Goal: Task Accomplishment & Management: Use online tool/utility

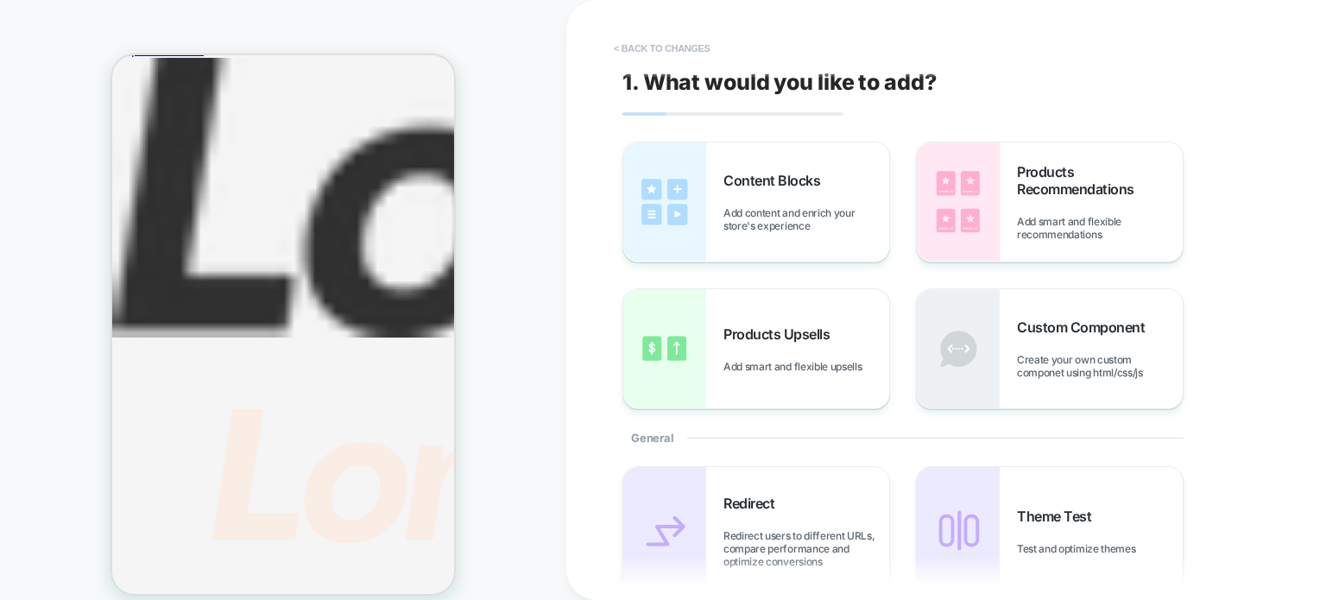
click at [650, 40] on button "< Back to changes" at bounding box center [662, 49] width 114 height 28
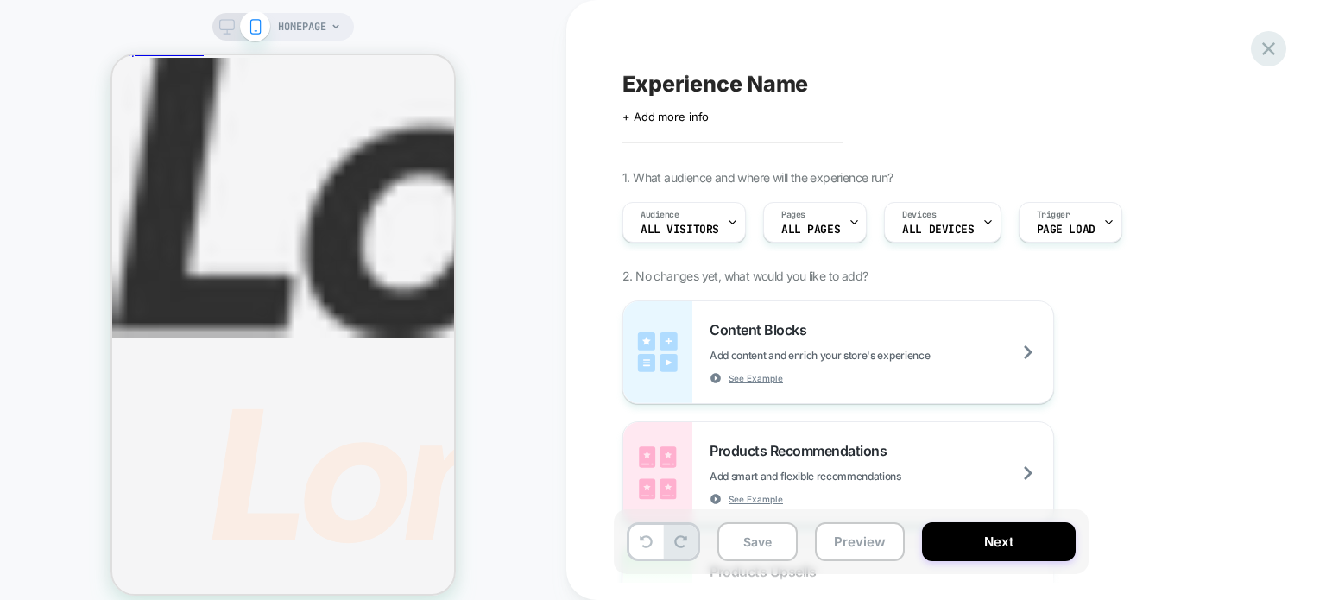
click at [1266, 44] on icon at bounding box center [1268, 48] width 23 height 23
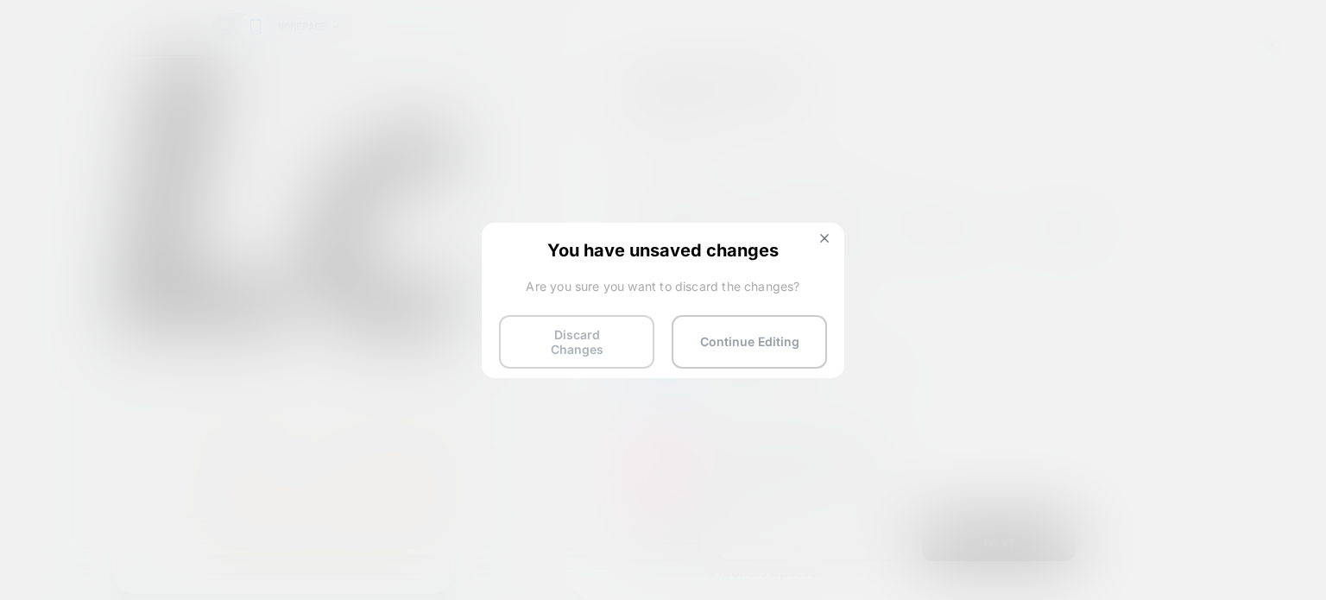
click at [580, 330] on button "Discard Changes" at bounding box center [576, 342] width 155 height 54
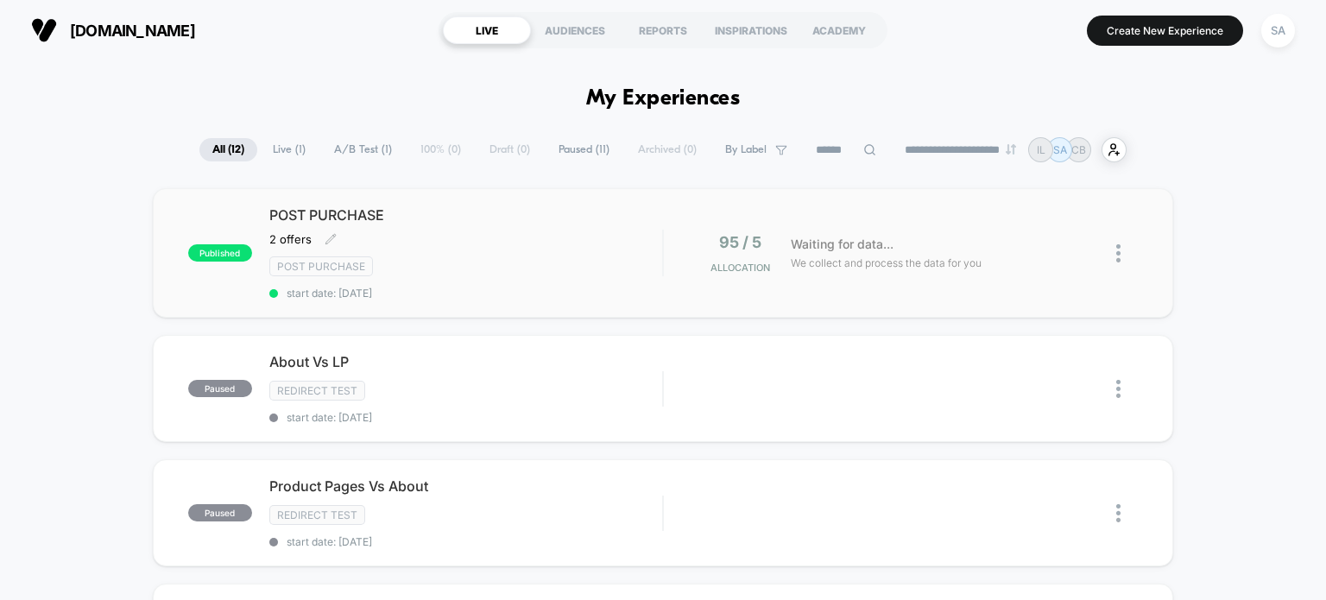
click at [443, 237] on div "2 offers﻿ Click to edit experience details 2 offers﻿" at bounding box center [406, 239] width 275 height 14
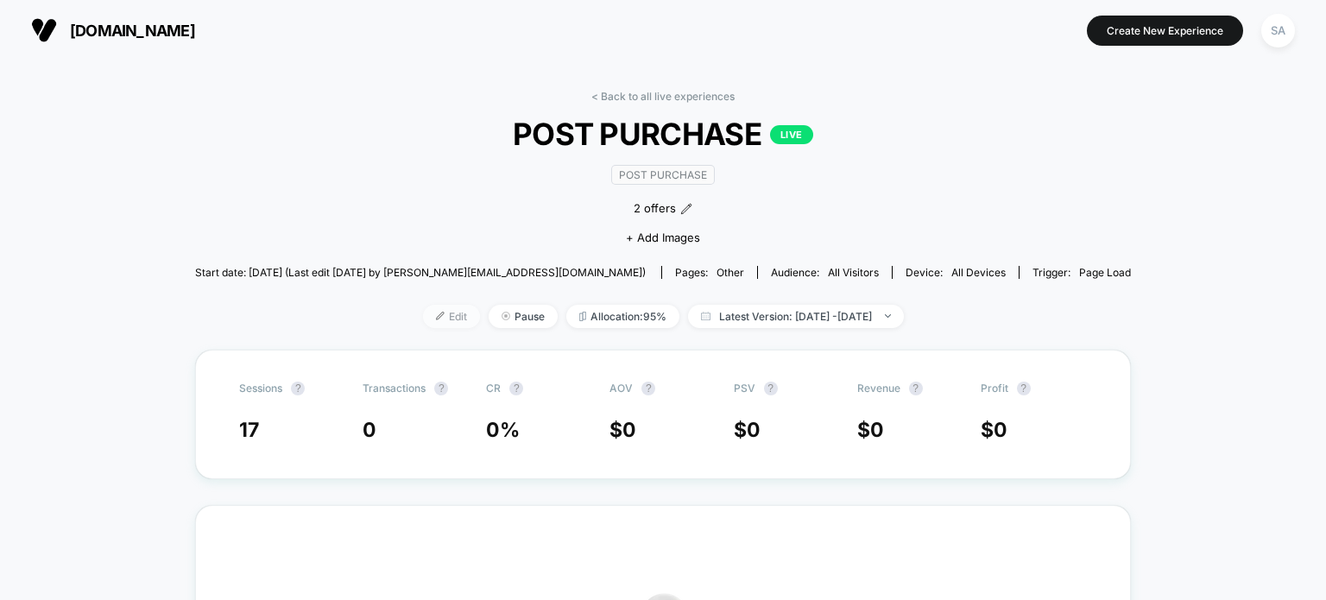
click at [425, 321] on span "Edit" at bounding box center [451, 316] width 57 height 23
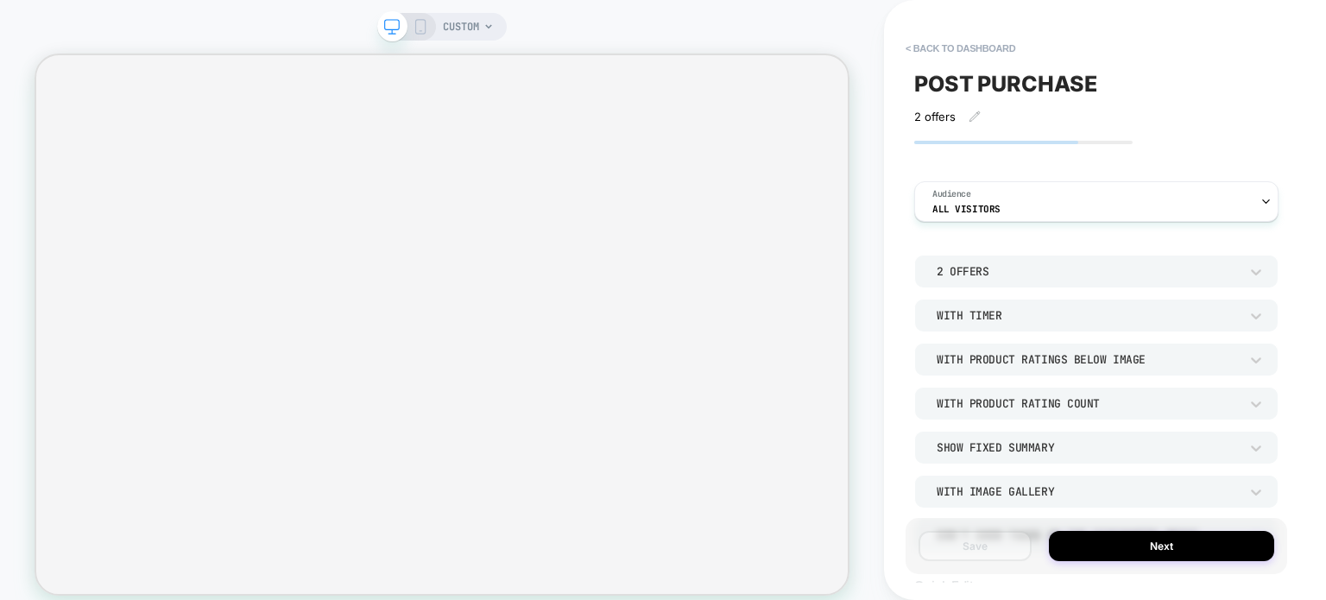
click at [420, 31] on icon at bounding box center [421, 27] width 16 height 16
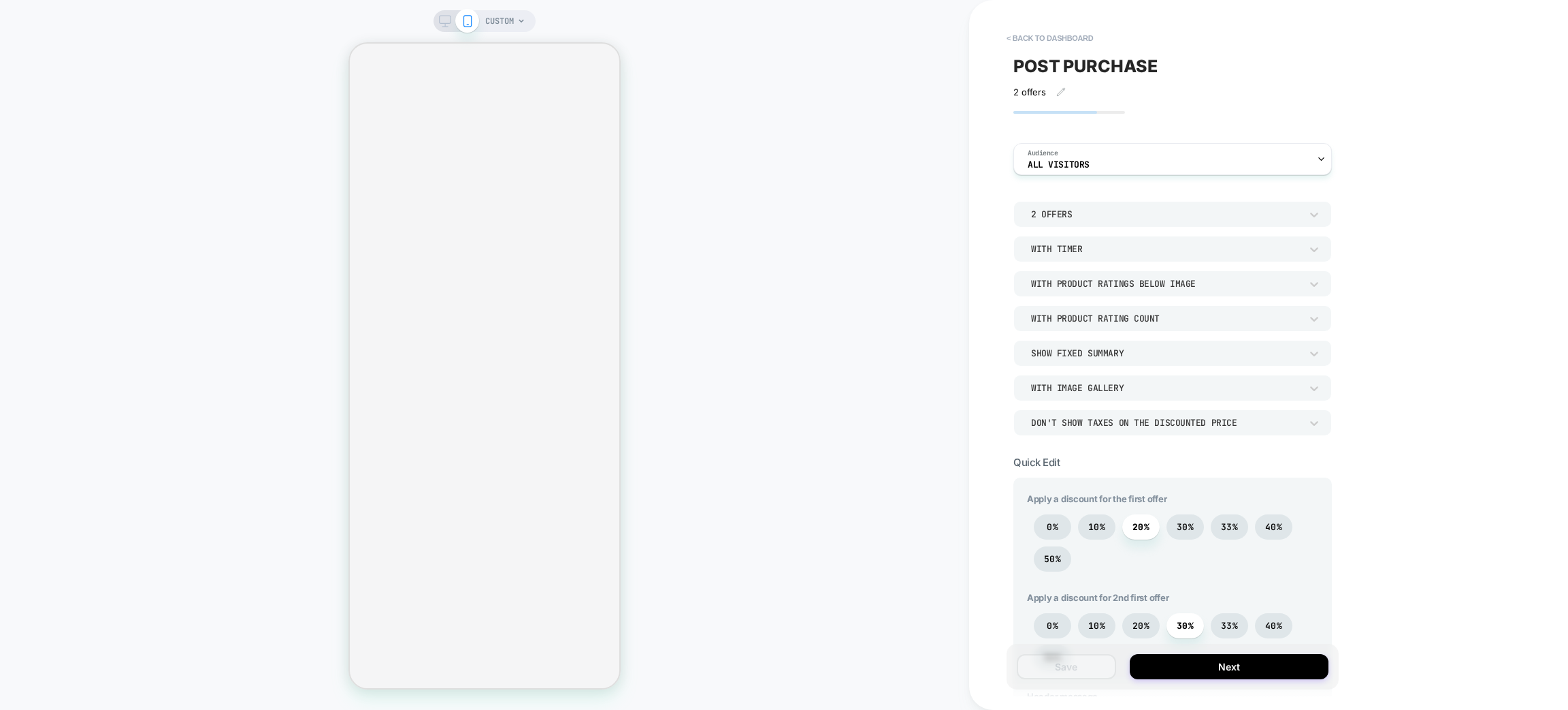
drag, startPoint x: 836, startPoint y: 2, endPoint x: 158, endPoint y: 255, distance: 723.7
click at [158, 255] on div "CUSTOM" at bounding box center [484, 354] width 969 height 682
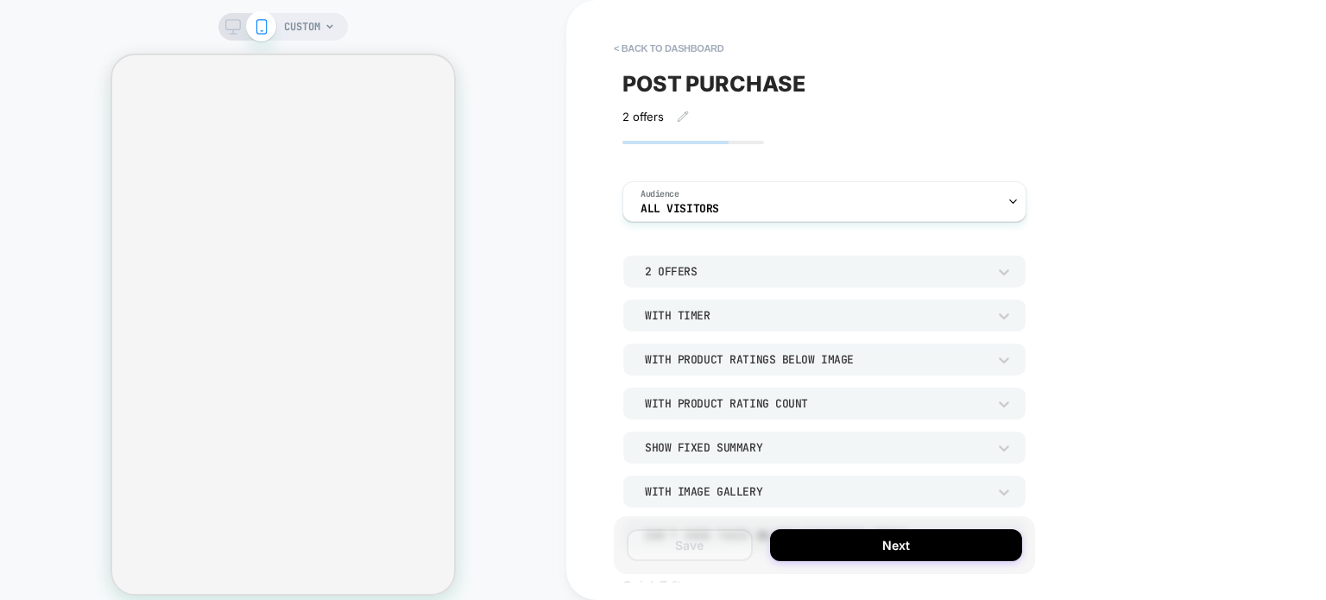
drag, startPoint x: 582, startPoint y: 30, endPoint x: 508, endPoint y: 80, distance: 88.8
click at [508, 80] on div "CUSTOM" at bounding box center [283, 310] width 566 height 587
